Goal: Task Accomplishment & Management: Complete application form

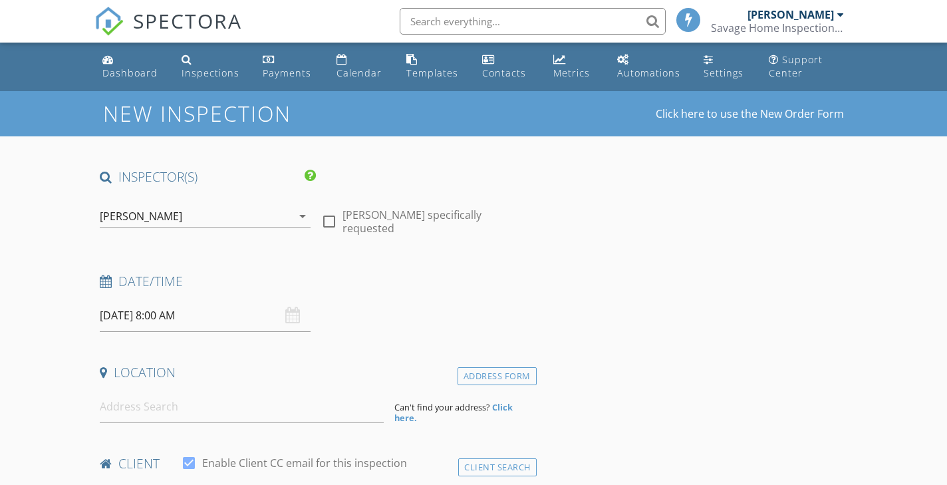
select select "7"
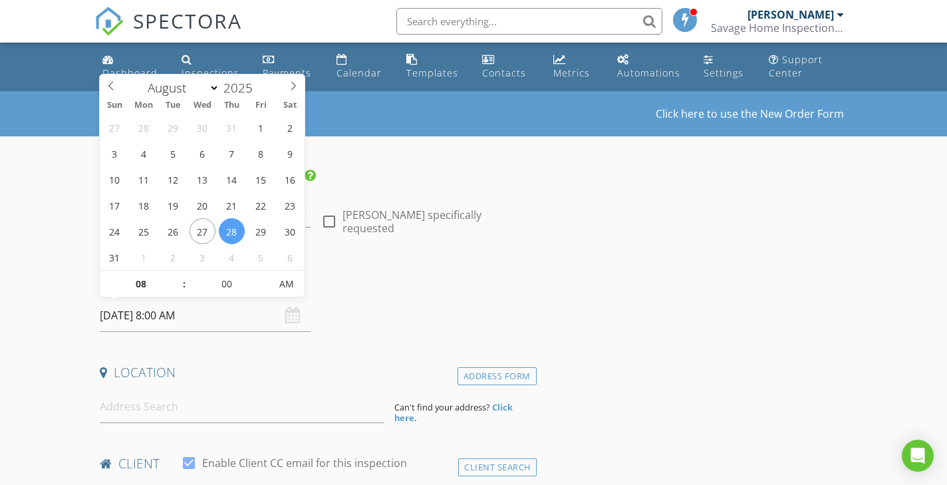
click at [152, 316] on input "08/28/2025 8:00 AM" at bounding box center [205, 315] width 210 height 33
type input "08/28/2025 9:00 AM"
type input "09"
click at [177, 277] on span at bounding box center [177, 277] width 9 height 13
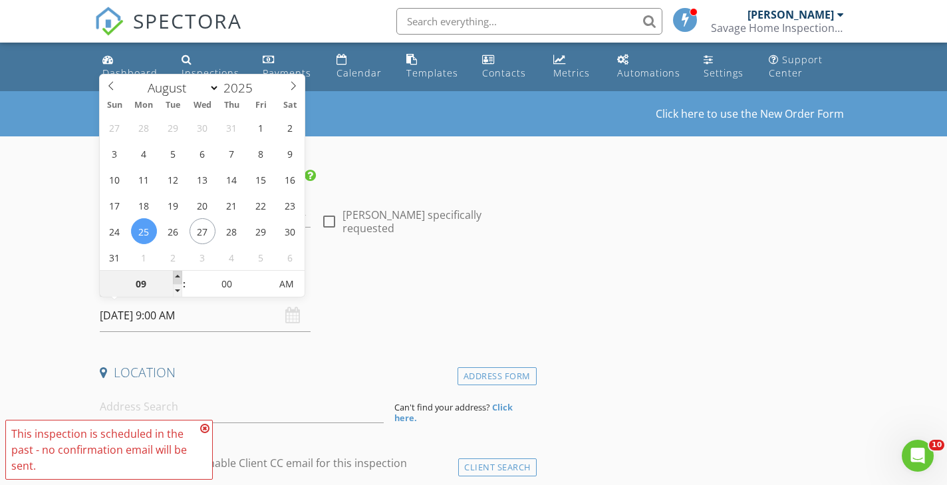
type input "08/25/2025 10:00 AM"
type input "10"
click at [176, 278] on span at bounding box center [177, 277] width 9 height 13
type input "08/25/2025 11:00 AM"
type input "11"
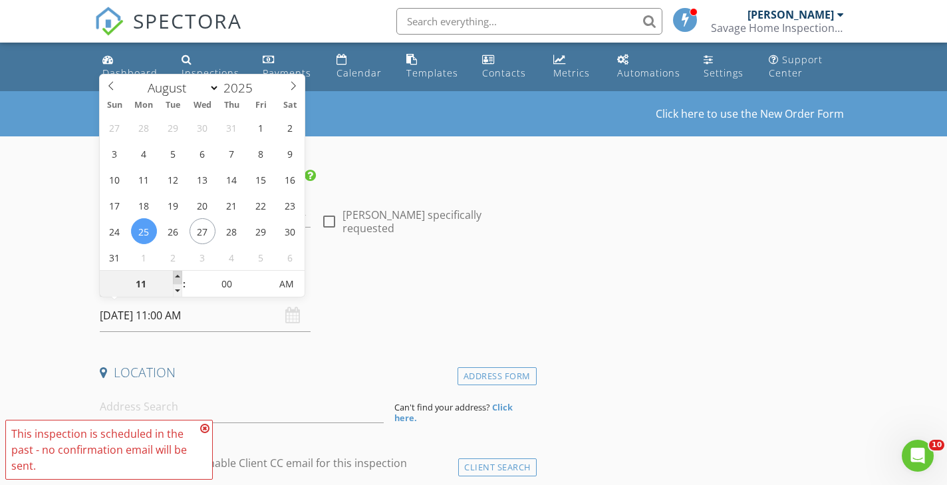
click at [176, 278] on span at bounding box center [177, 277] width 9 height 13
type input "08/25/2025 10:00 AM"
type input "10"
click at [178, 291] on span at bounding box center [177, 290] width 9 height 13
type input "08/25/2025 10:05 AM"
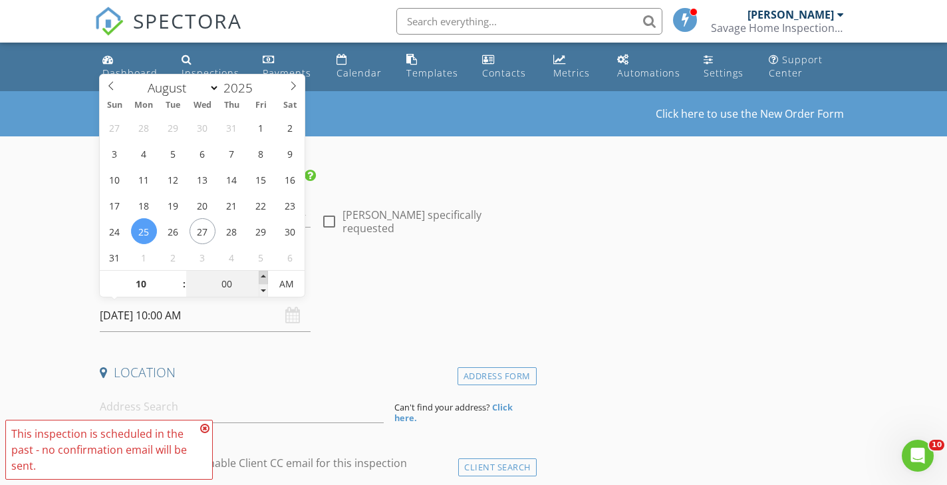
type input "05"
click at [262, 275] on span at bounding box center [263, 277] width 9 height 13
type input "08/25/2025 10:10 AM"
type input "10"
click at [262, 275] on span at bounding box center [263, 277] width 9 height 13
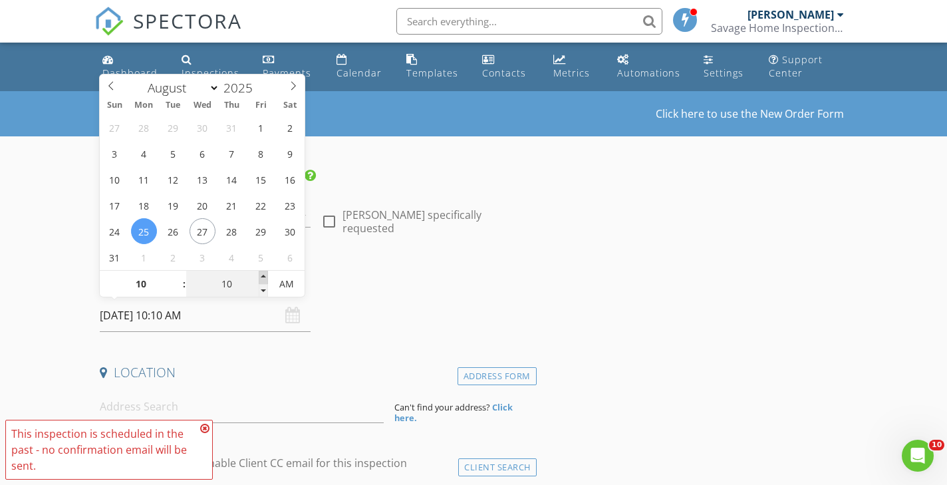
type input "08/25/2025 10:15 AM"
type input "15"
click at [262, 275] on span at bounding box center [263, 277] width 9 height 13
type input "08/25/2025 10:20 AM"
type input "20"
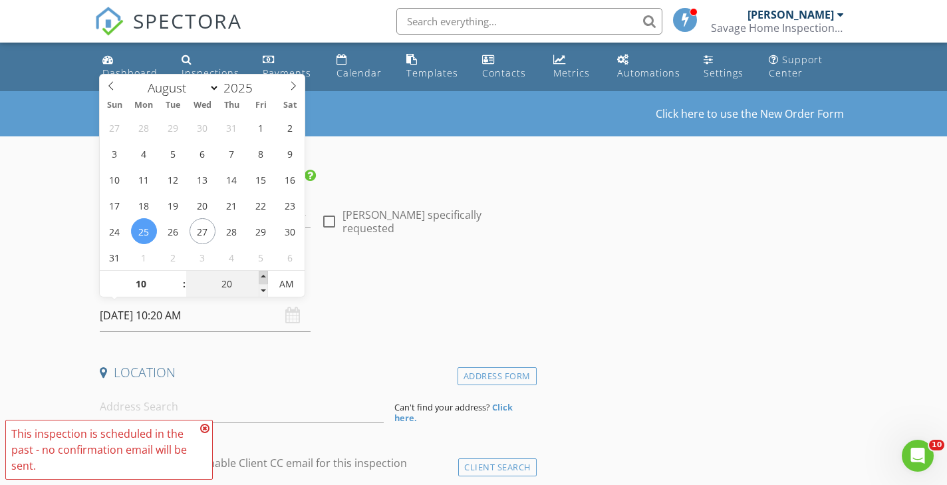
click at [262, 275] on span at bounding box center [263, 277] width 9 height 13
type input "08/25/2025 10:25 AM"
type input "25"
click at [262, 275] on span at bounding box center [263, 277] width 9 height 13
type input "[DATE] 10:30 AM"
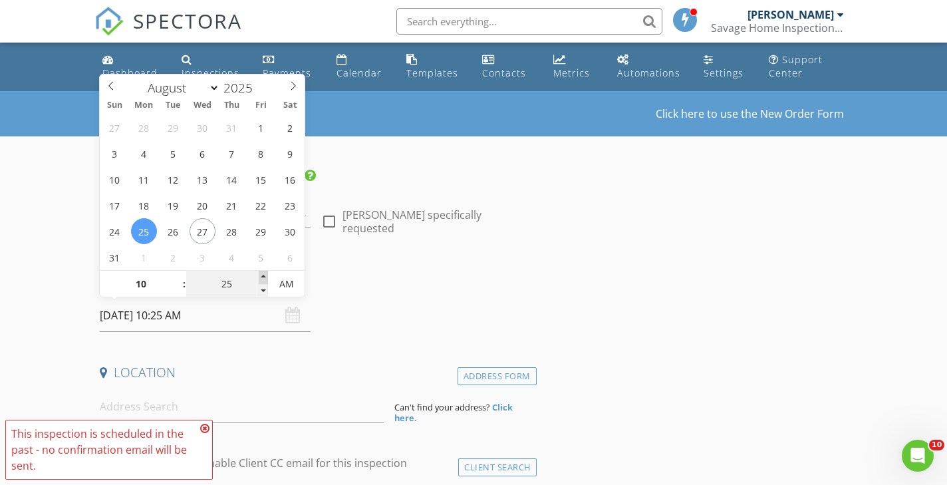
type input "30"
click at [262, 275] on span at bounding box center [263, 277] width 9 height 13
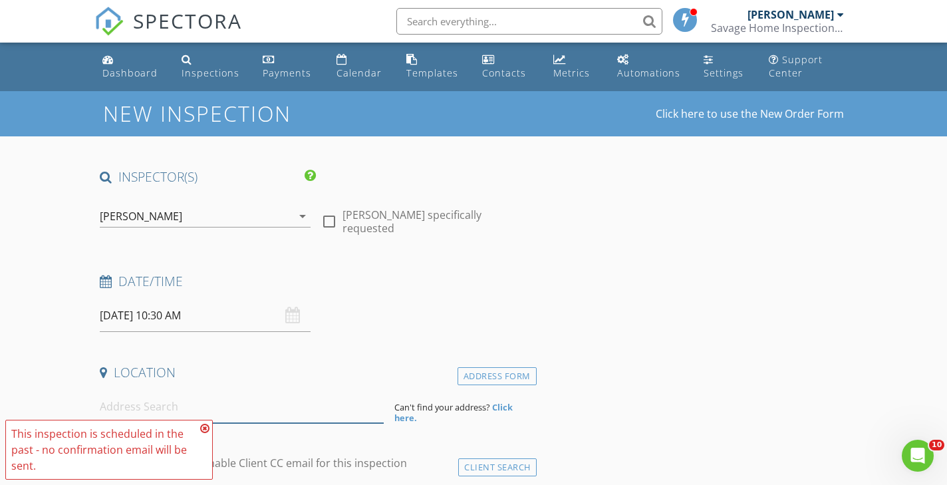
click at [254, 414] on input at bounding box center [242, 406] width 284 height 33
click at [203, 427] on icon at bounding box center [204, 428] width 9 height 11
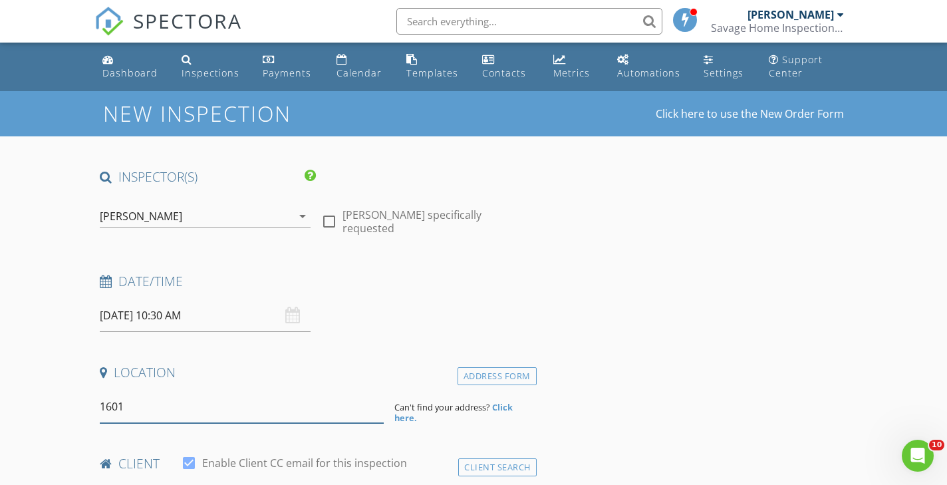
click at [151, 410] on input "1601" at bounding box center [242, 406] width 284 height 33
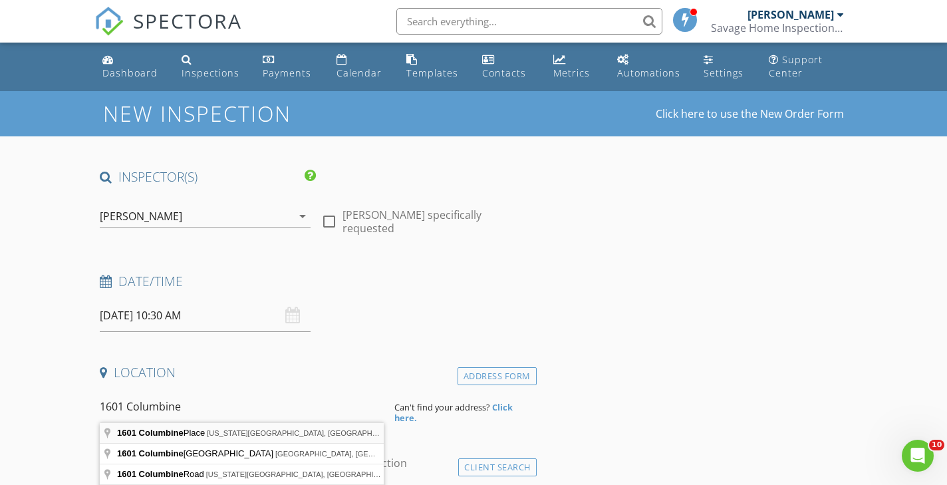
type input "1601 Columbine Place, Colorado Springs, CO, USA"
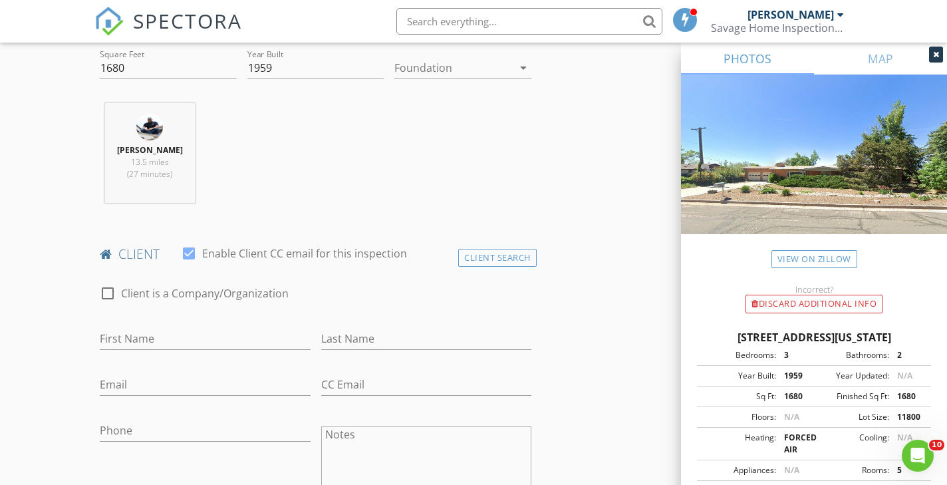
scroll to position [481, 0]
type input "[PERSON_NAME]"
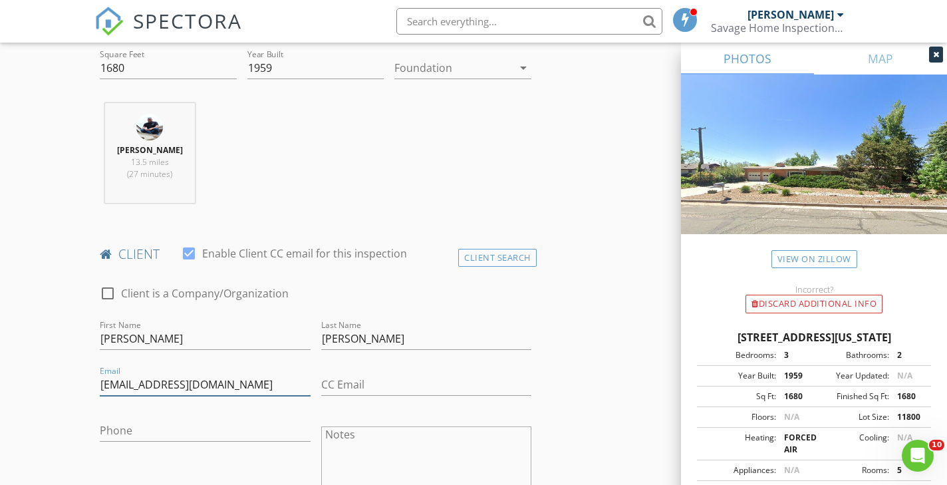
type input "[EMAIL_ADDRESS][DOMAIN_NAME]"
type input "[PHONE_NUMBER]"
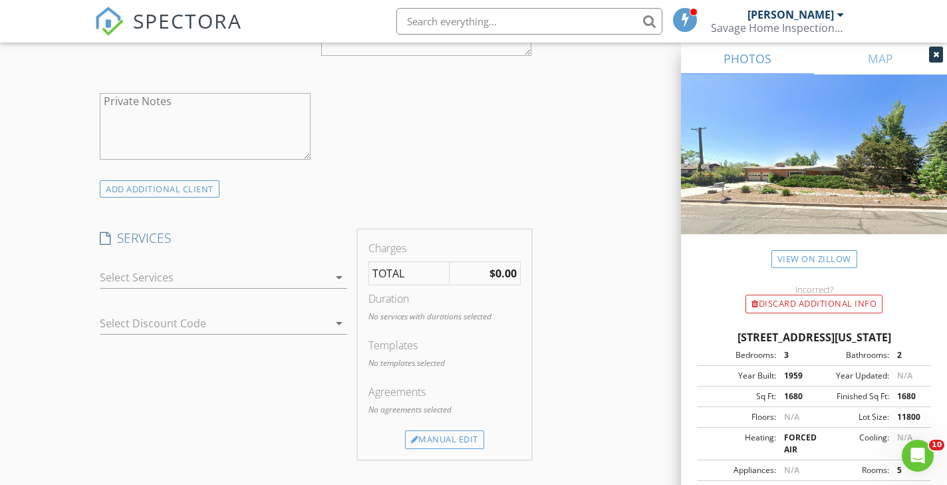
scroll to position [918, 0]
click at [117, 279] on div at bounding box center [214, 277] width 229 height 21
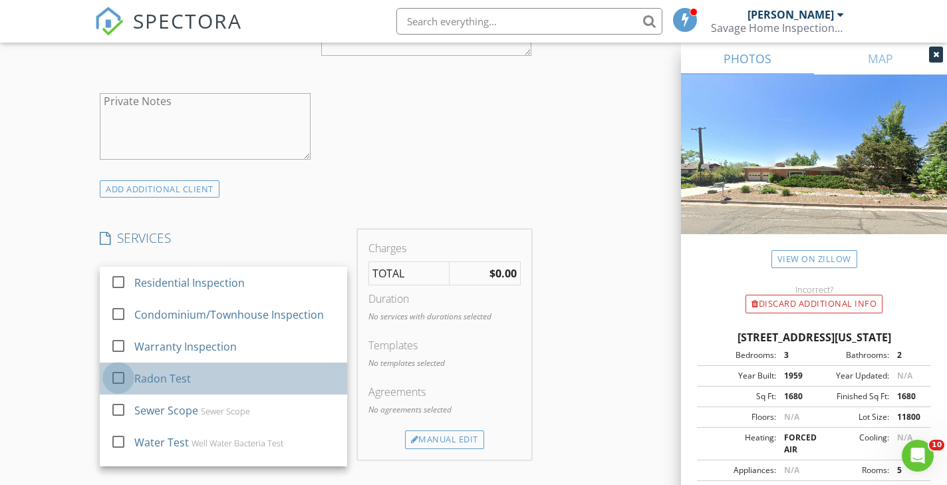
click at [116, 375] on div at bounding box center [118, 377] width 23 height 23
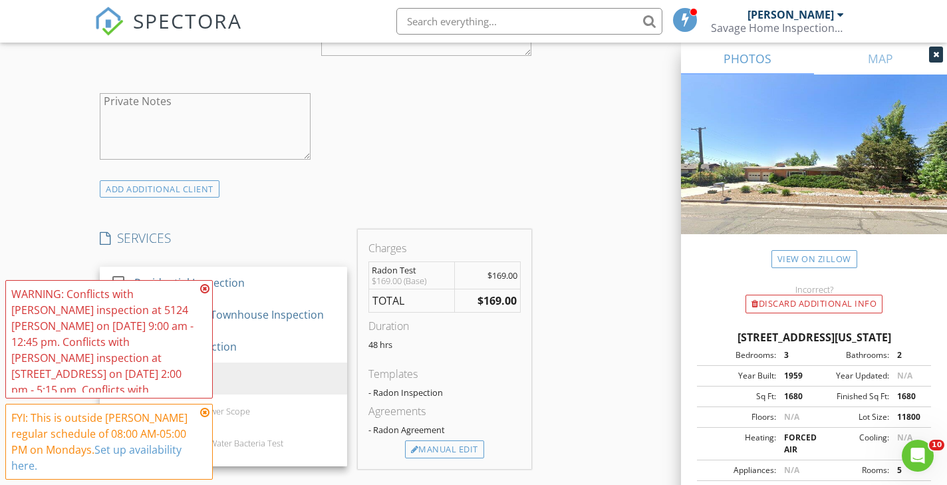
click at [59, 318] on div "WARNING: Conflicts with Cory Savage's inspection at 5124 Lyda Ln on 08/27/2025 …" at bounding box center [103, 366] width 185 height 160
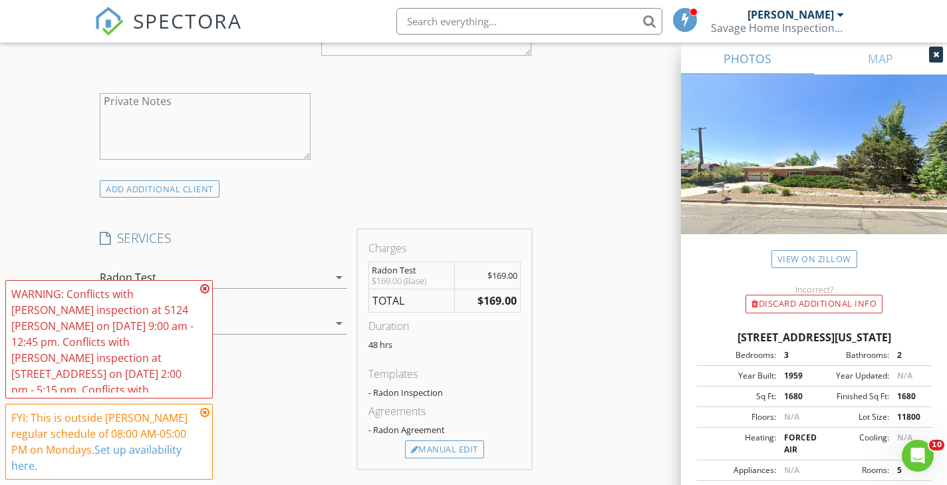
click at [202, 288] on icon at bounding box center [204, 288] width 9 height 11
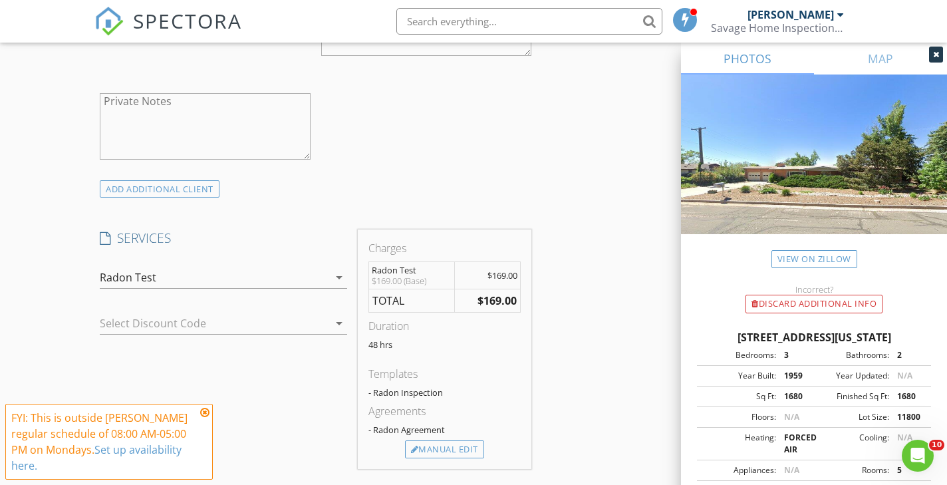
click at [205, 413] on icon at bounding box center [204, 412] width 9 height 11
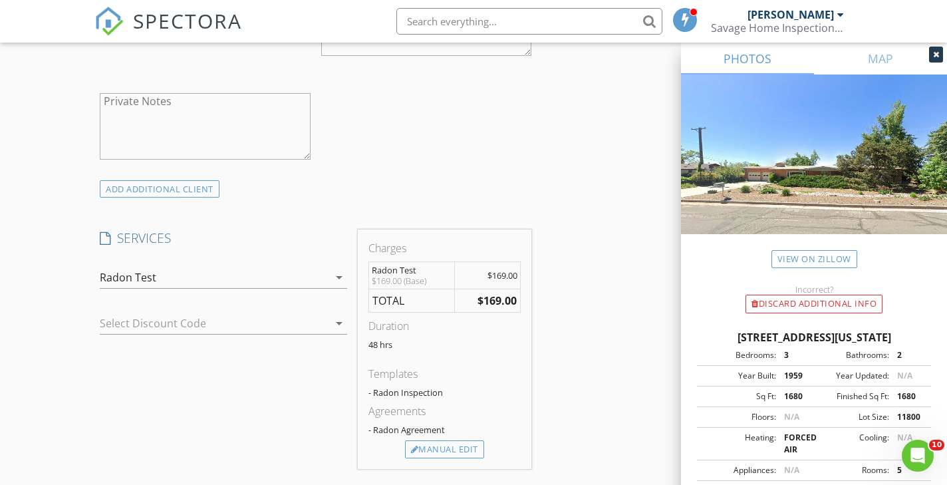
click at [74, 356] on div "New Inspection Click here to use the New Order Form INSPECTOR(S) check_box Cory…" at bounding box center [473, 344] width 947 height 2343
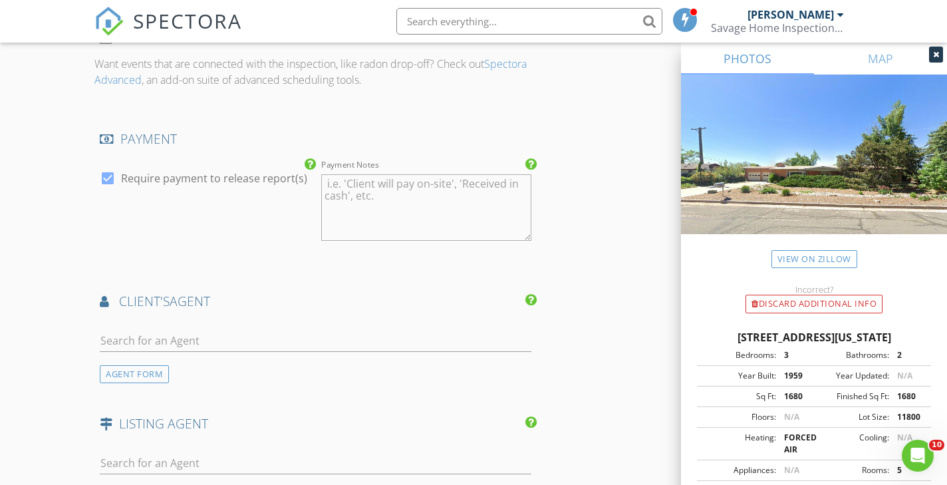
scroll to position [1406, 0]
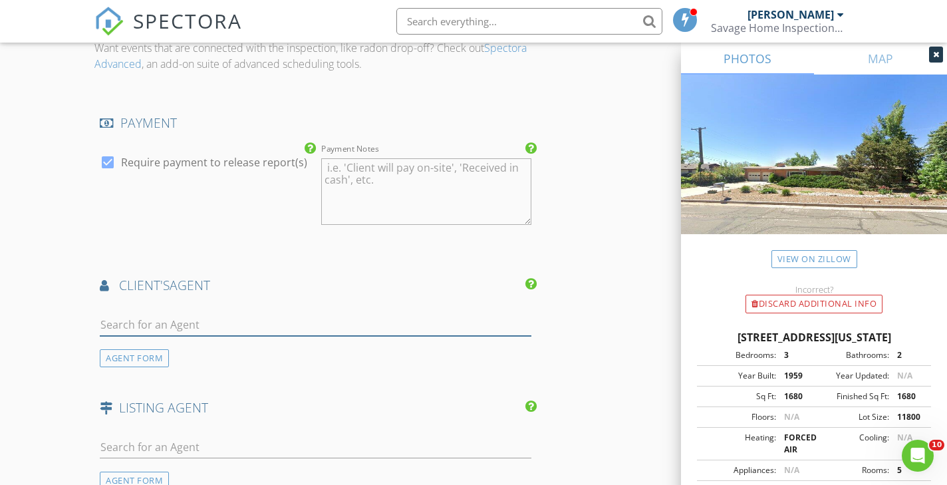
click at [122, 320] on input "text" at bounding box center [315, 325] width 431 height 22
type input "Tom"
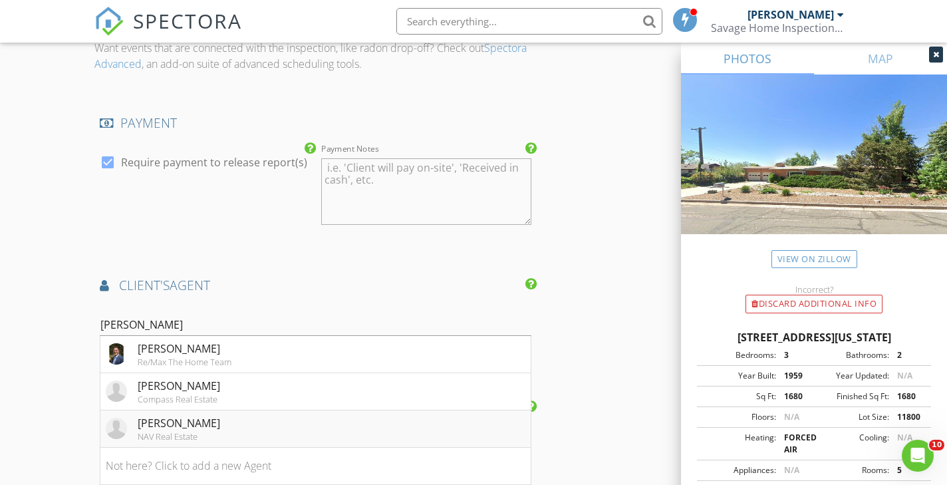
click at [174, 423] on div "Tom Ewert" at bounding box center [179, 423] width 82 height 16
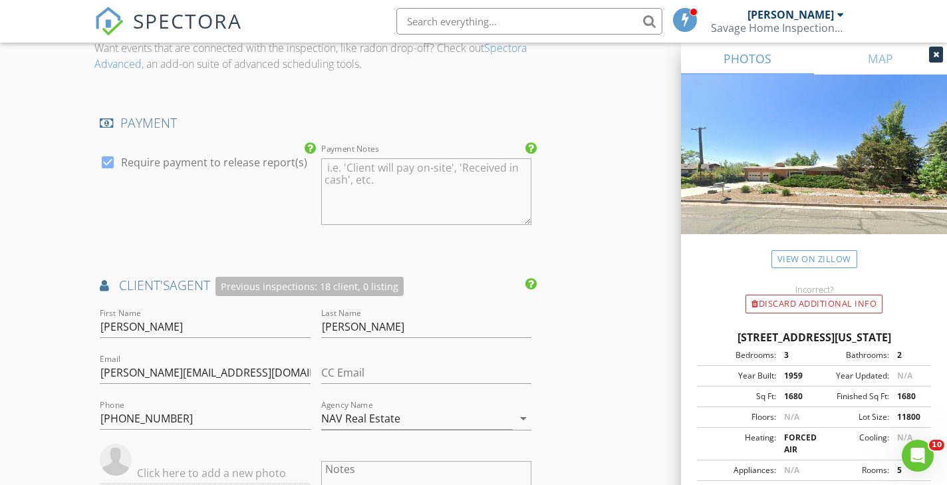
click at [25, 388] on div "New Inspection Click here to use the New Order Form INSPECTOR(S) check_box Cory…" at bounding box center [473, 8] width 947 height 2646
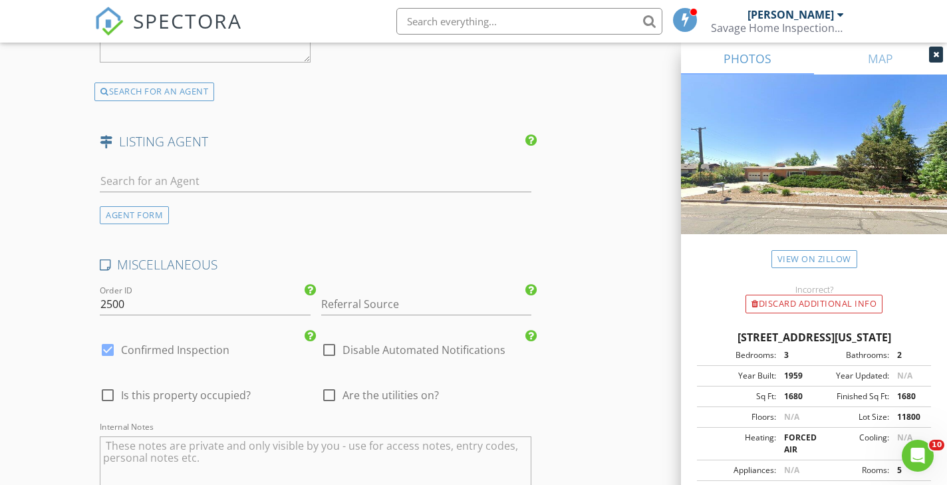
scroll to position [1977, 0]
click at [382, 297] on input "Referral Source" at bounding box center [426, 302] width 210 height 22
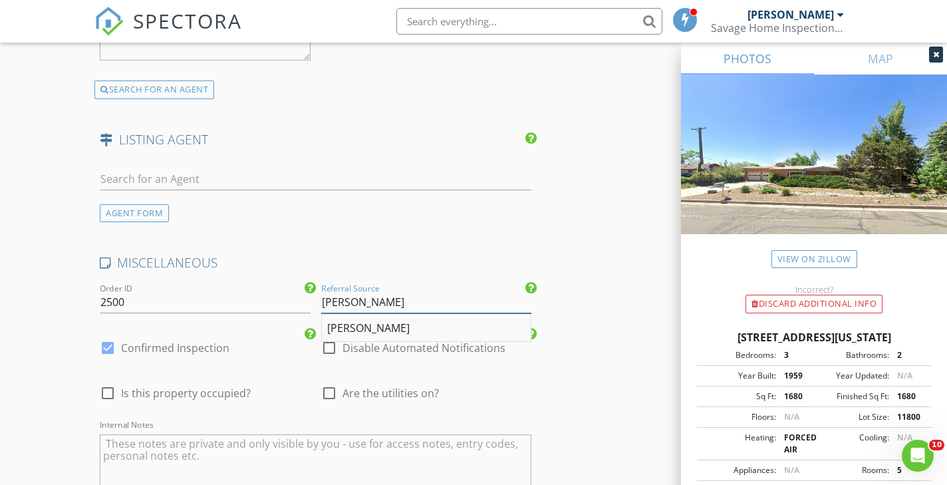
type input "Tom Ewert"
click at [342, 328] on div "Tom Ewert" at bounding box center [426, 328] width 209 height 27
click at [331, 389] on div at bounding box center [329, 393] width 23 height 23
checkbox input "true"
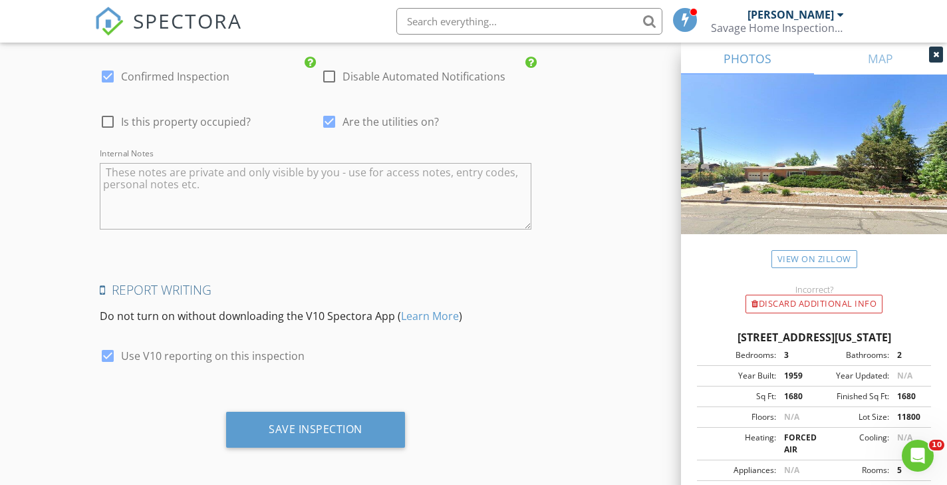
scroll to position [2247, 0]
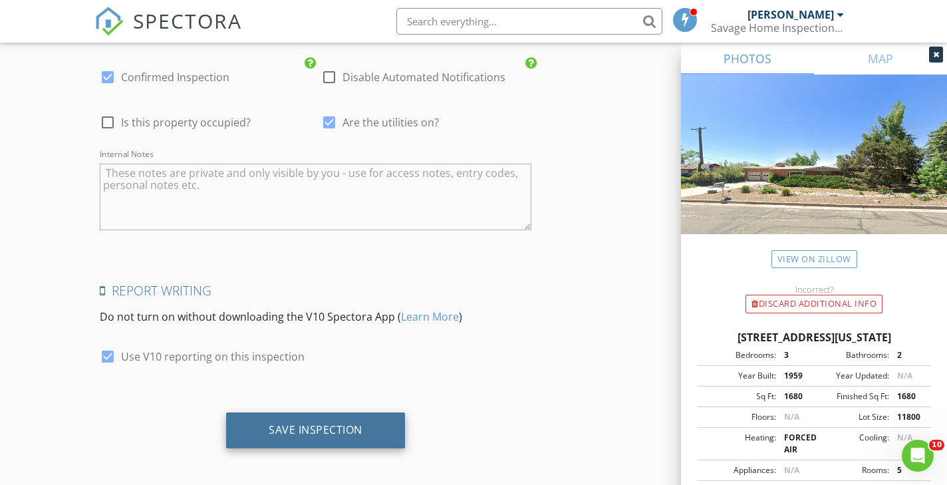
click at [317, 429] on div "Save Inspection" at bounding box center [316, 429] width 94 height 13
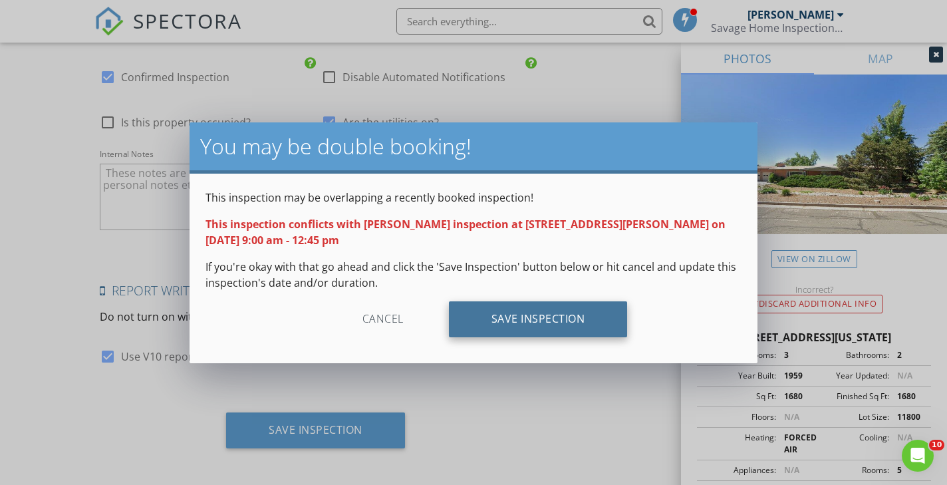
click at [541, 319] on div "Save Inspection" at bounding box center [538, 319] width 179 height 36
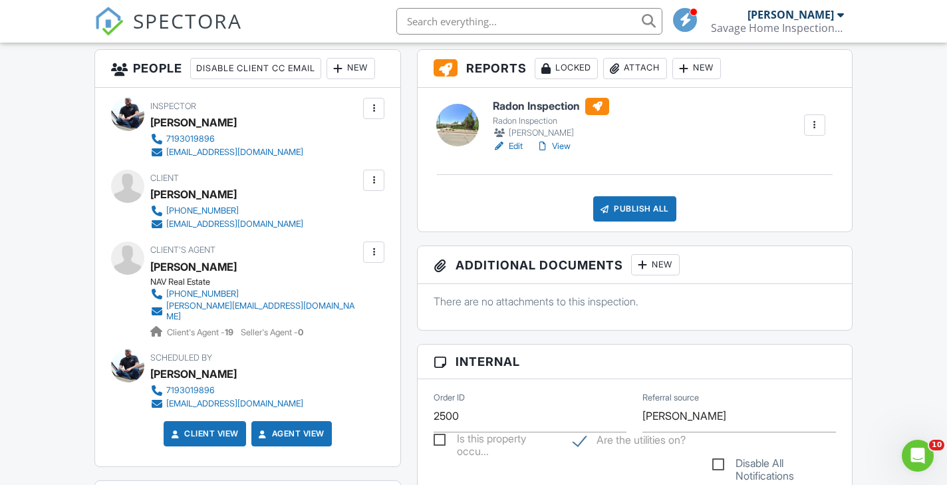
scroll to position [371, 0]
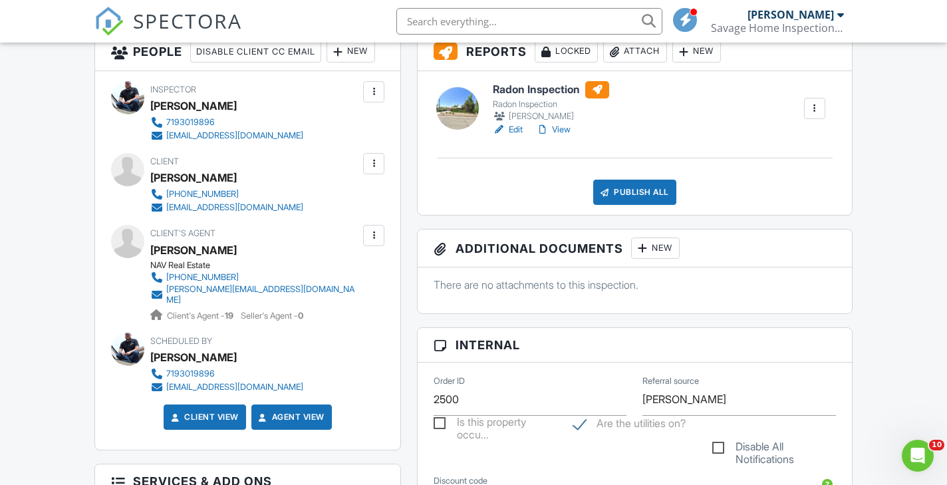
click at [374, 200] on div "Client Carla Davis 701-500-5088 carlad833@gmail.com" at bounding box center [247, 183] width 273 height 61
click at [374, 170] on div at bounding box center [373, 163] width 13 height 13
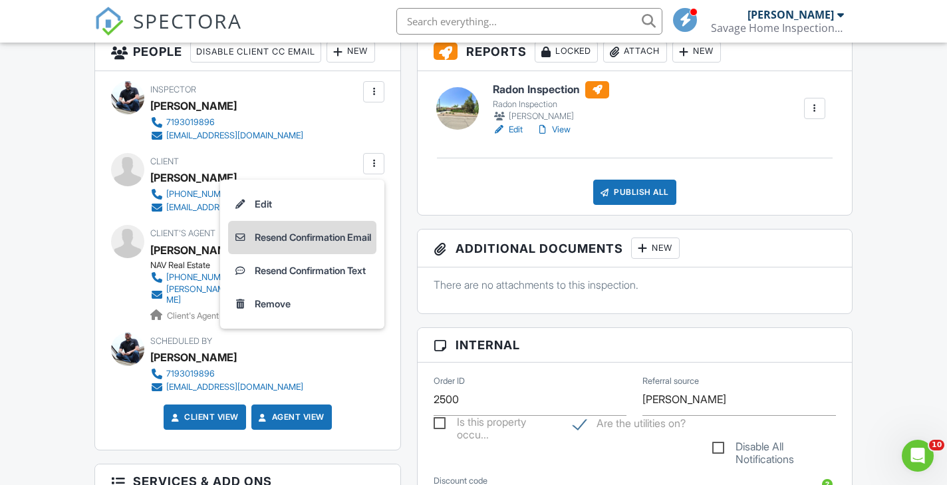
click at [299, 254] on li "Resend Confirmation Email" at bounding box center [302, 237] width 148 height 33
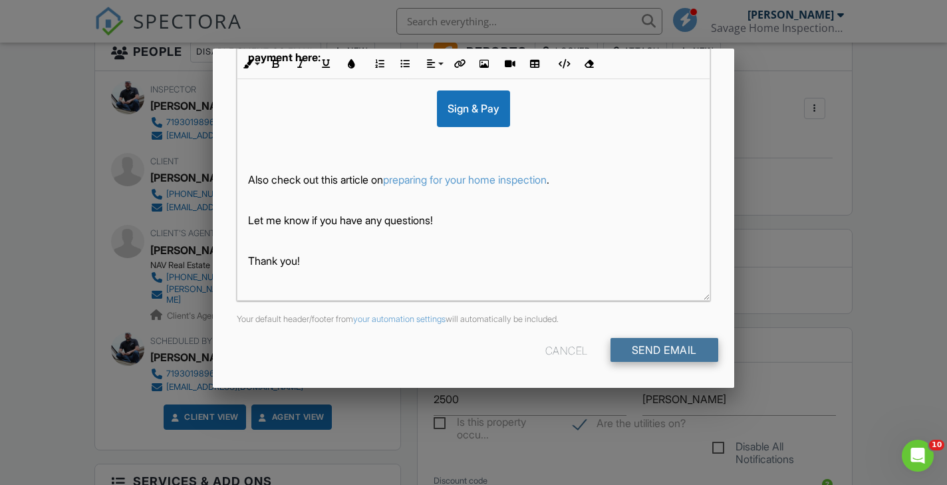
scroll to position [314, 0]
click at [661, 351] on input "Send Email" at bounding box center [664, 350] width 108 height 24
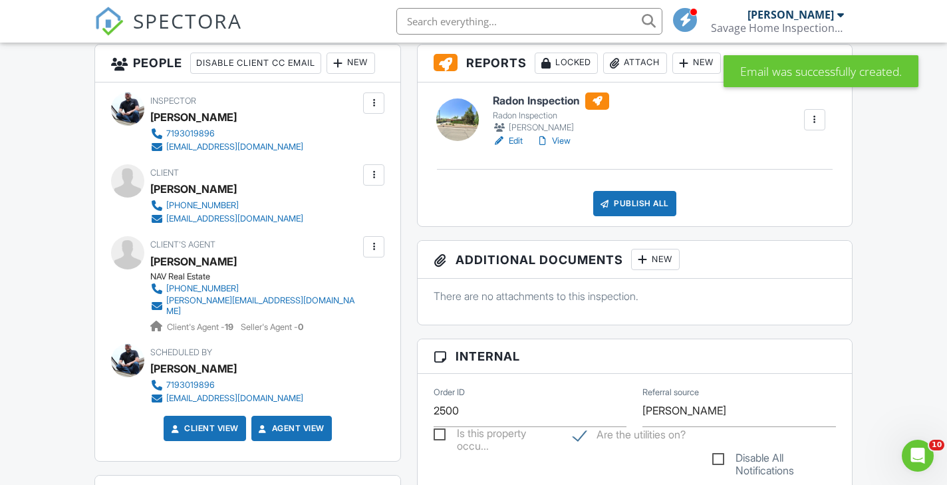
scroll to position [362, 0]
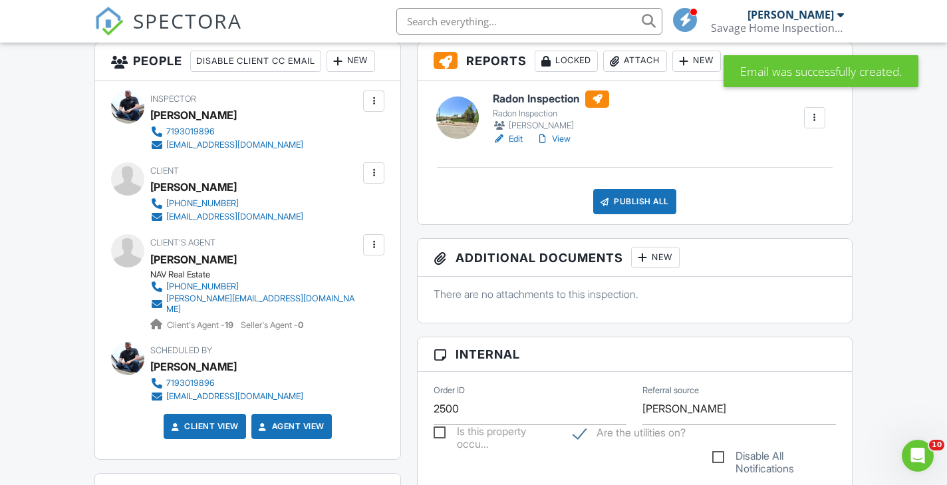
click at [373, 183] on div at bounding box center [373, 172] width 21 height 21
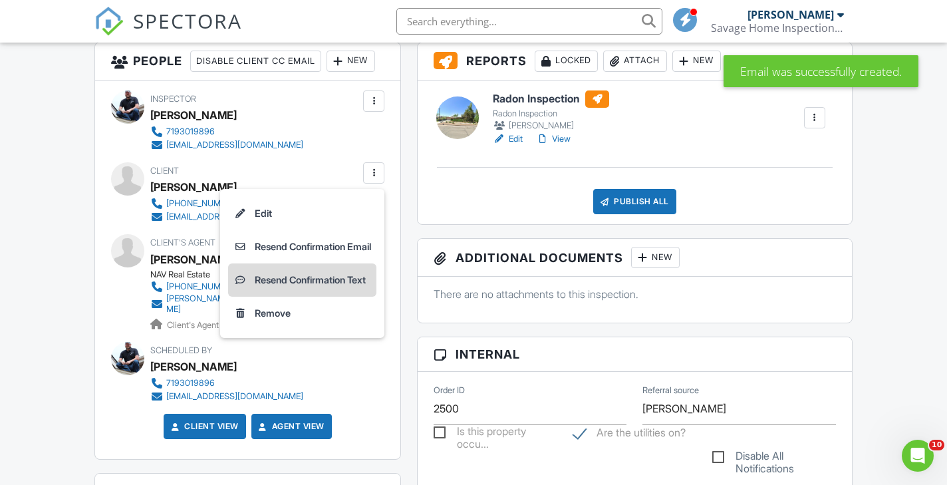
click at [308, 297] on li "Resend Confirmation Text" at bounding box center [302, 279] width 148 height 33
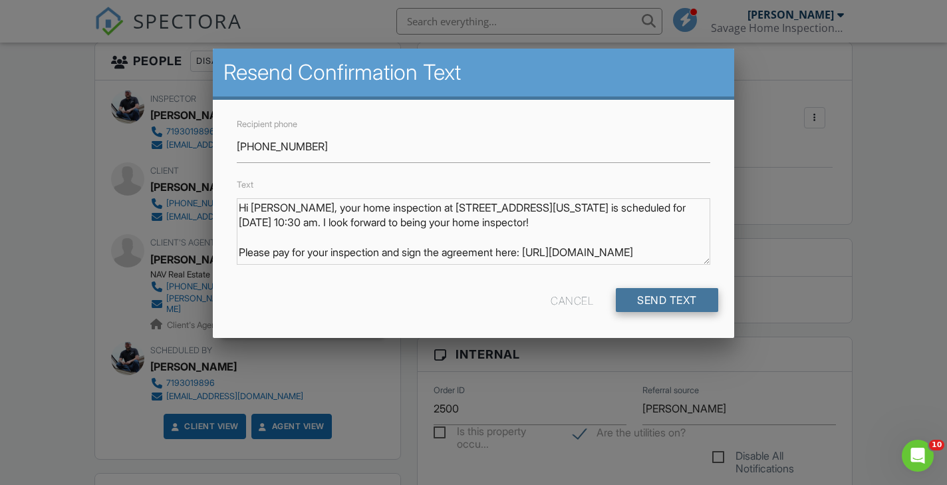
click at [635, 301] on input "Send Text" at bounding box center [667, 300] width 102 height 24
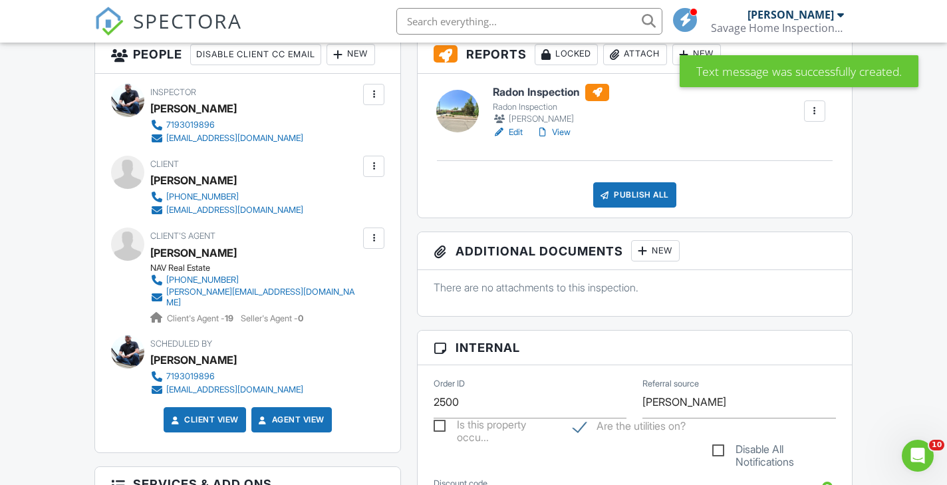
scroll to position [370, 0]
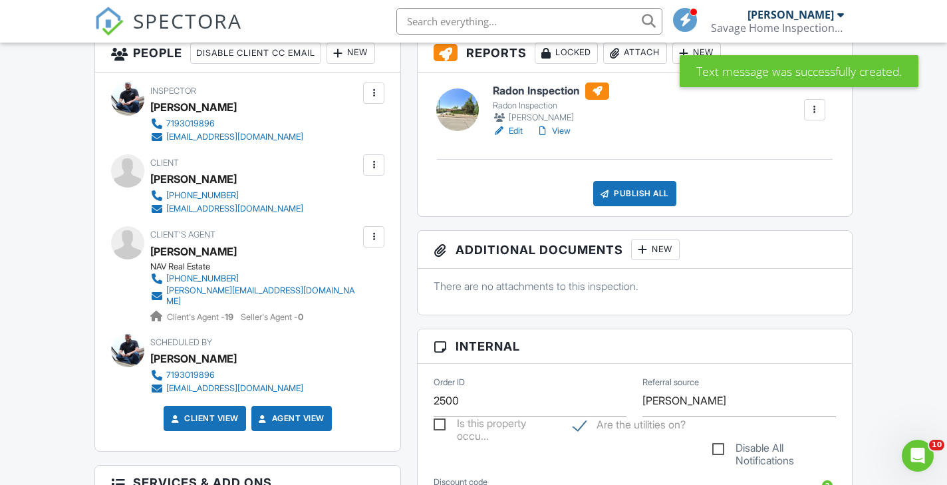
click at [537, 92] on h6 "Radon Inspection" at bounding box center [551, 90] width 116 height 17
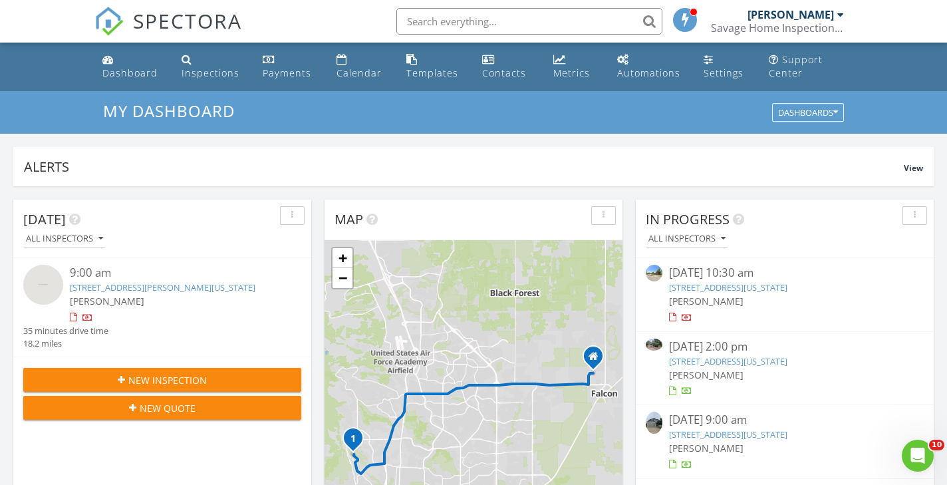
click at [709, 287] on link "[STREET_ADDRESS][US_STATE]" at bounding box center [728, 287] width 118 height 12
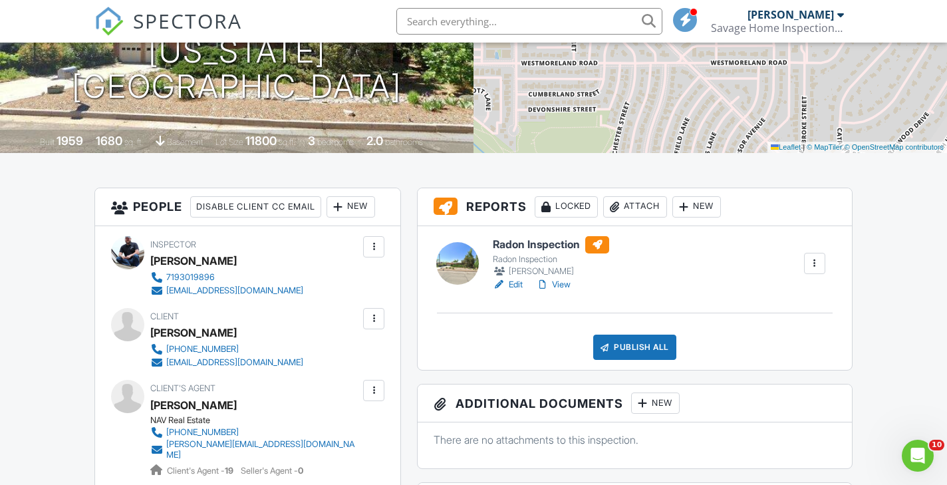
scroll to position [216, 0]
click at [634, 205] on div "Attach" at bounding box center [635, 206] width 64 height 21
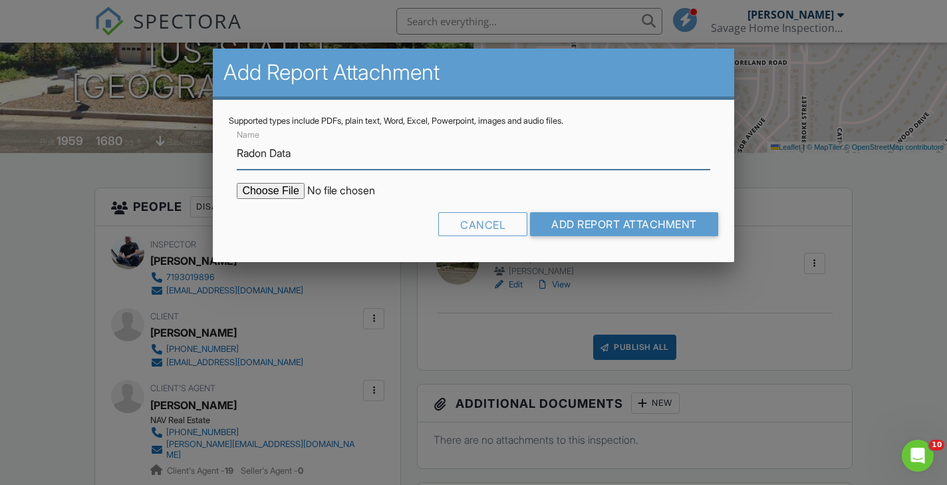
type input "Radon Data"
click at [338, 215] on div "Cancel Add Report Attachment" at bounding box center [473, 229] width 489 height 34
click at [267, 193] on input "file" at bounding box center [350, 191] width 226 height 16
type input "C:\fakepath\1601 Columbine.pdf"
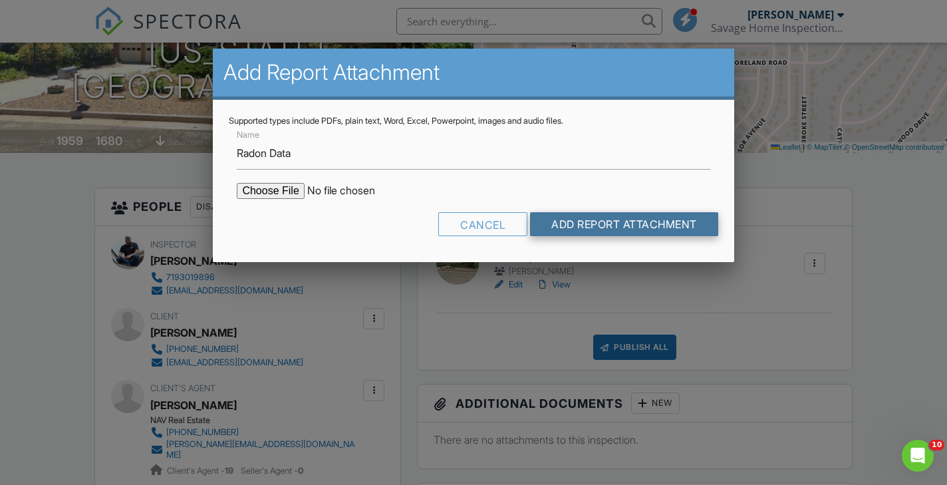
click at [553, 225] on input "Add Report Attachment" at bounding box center [624, 224] width 188 height 24
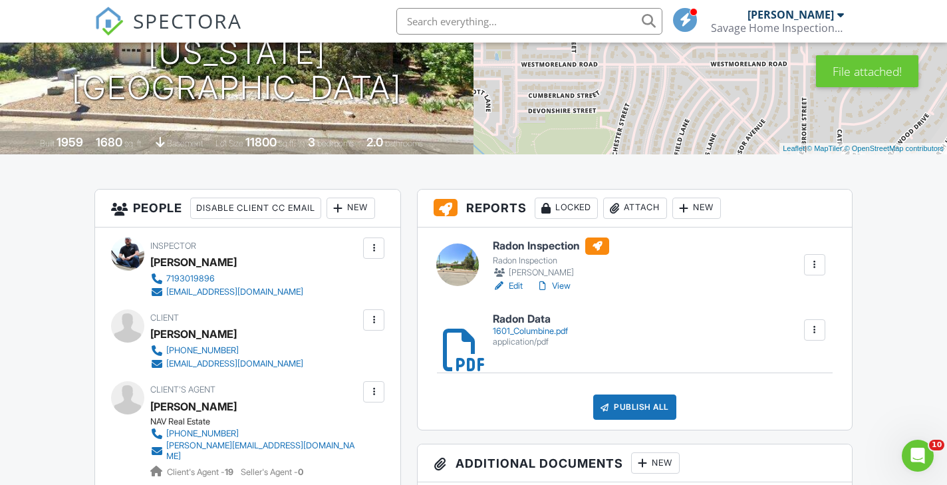
scroll to position [215, 0]
click at [541, 248] on h6 "Radon Inspection" at bounding box center [551, 245] width 116 height 17
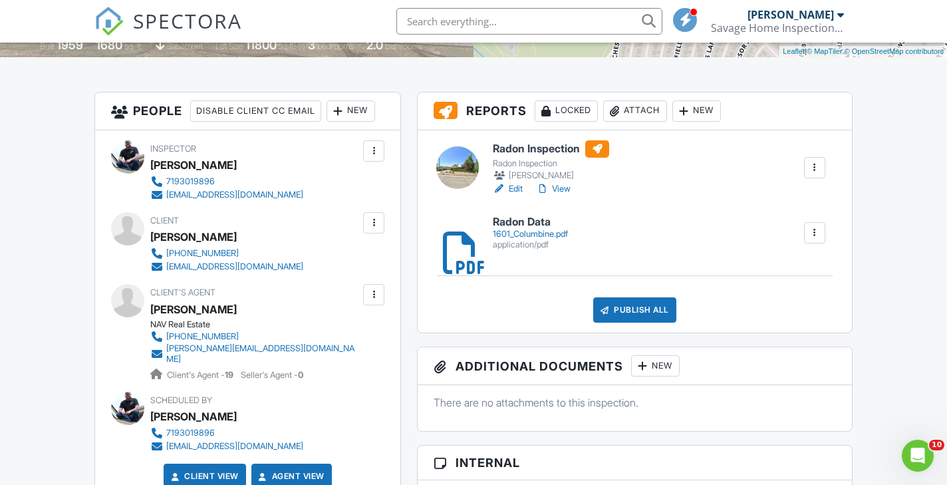
scroll to position [325, 0]
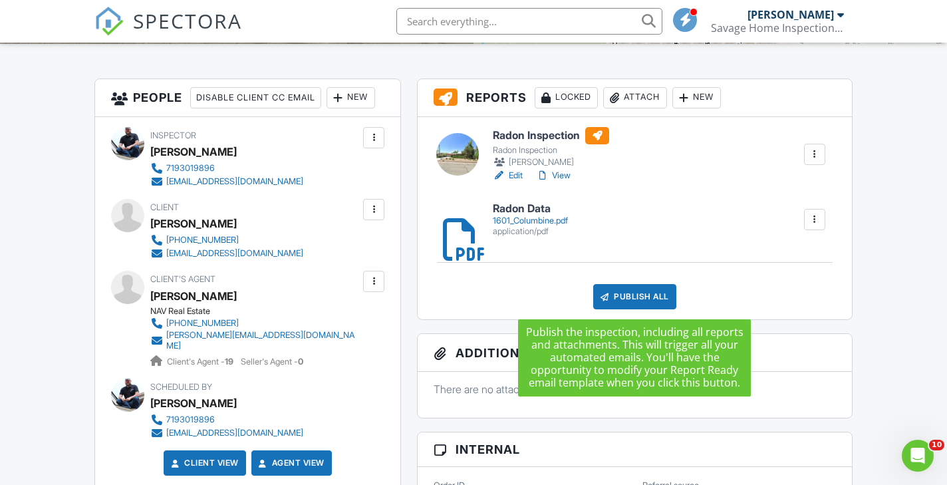
click at [637, 297] on div "Publish All" at bounding box center [634, 296] width 83 height 25
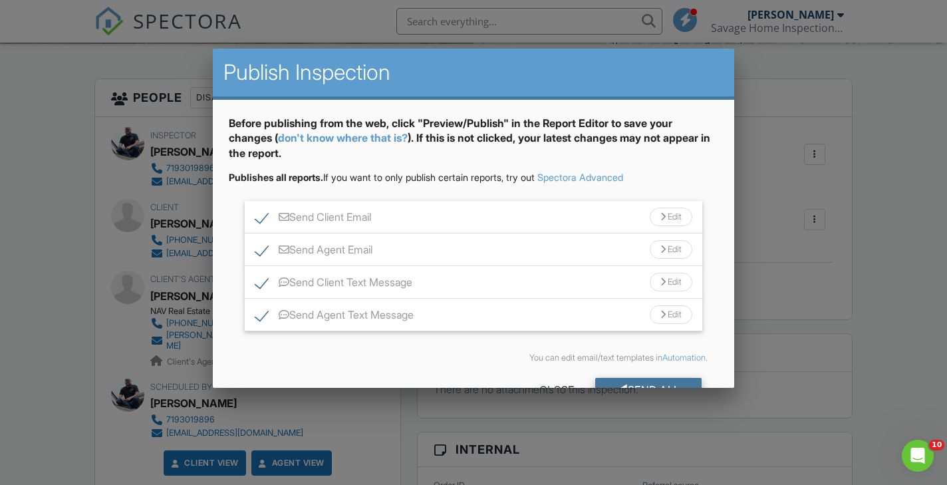
click at [640, 384] on div "Send All" at bounding box center [648, 390] width 106 height 24
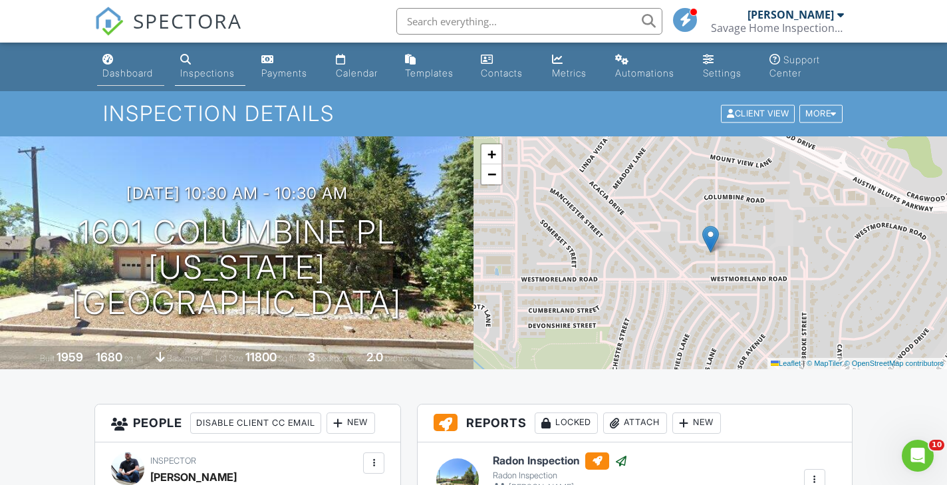
click at [126, 74] on div "Dashboard" at bounding box center [127, 72] width 51 height 11
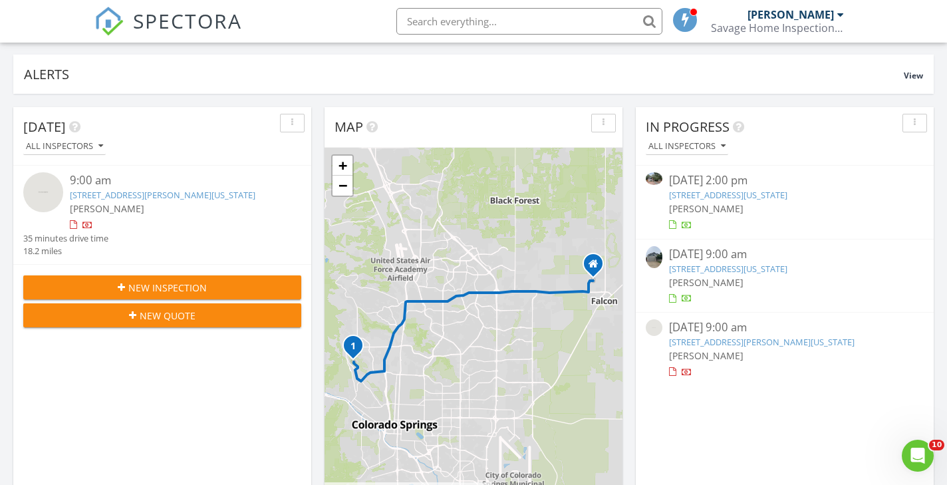
scroll to position [90, 0]
